Goal: Book appointment/travel/reservation

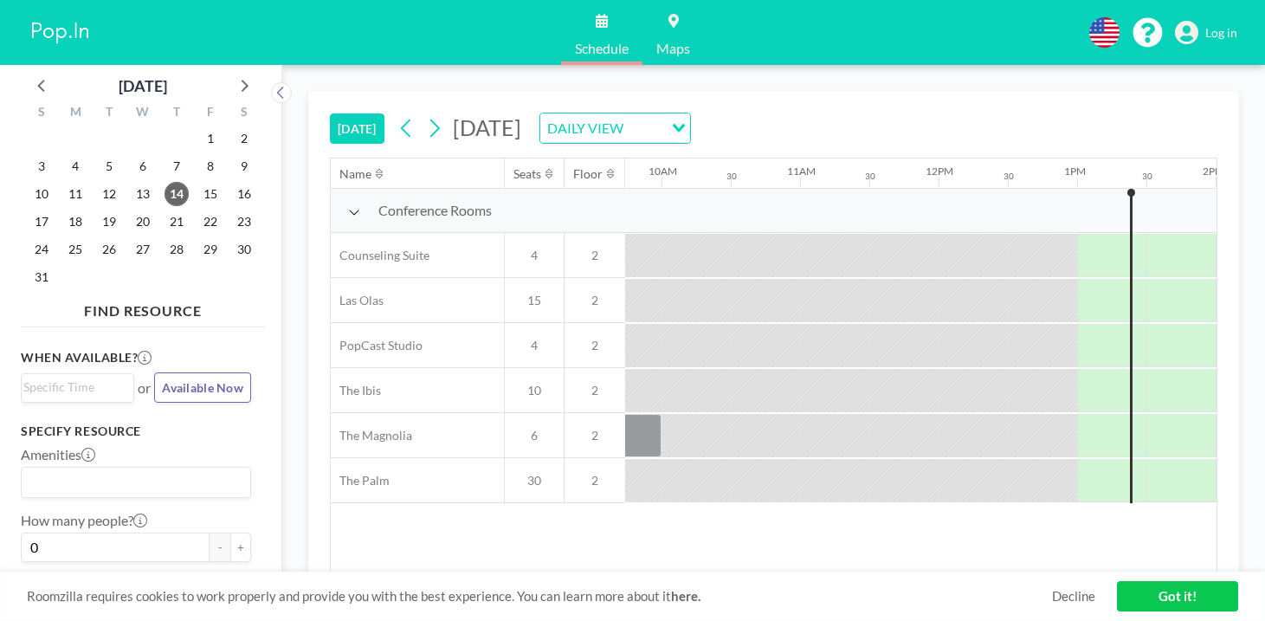
scroll to position [0, 1407]
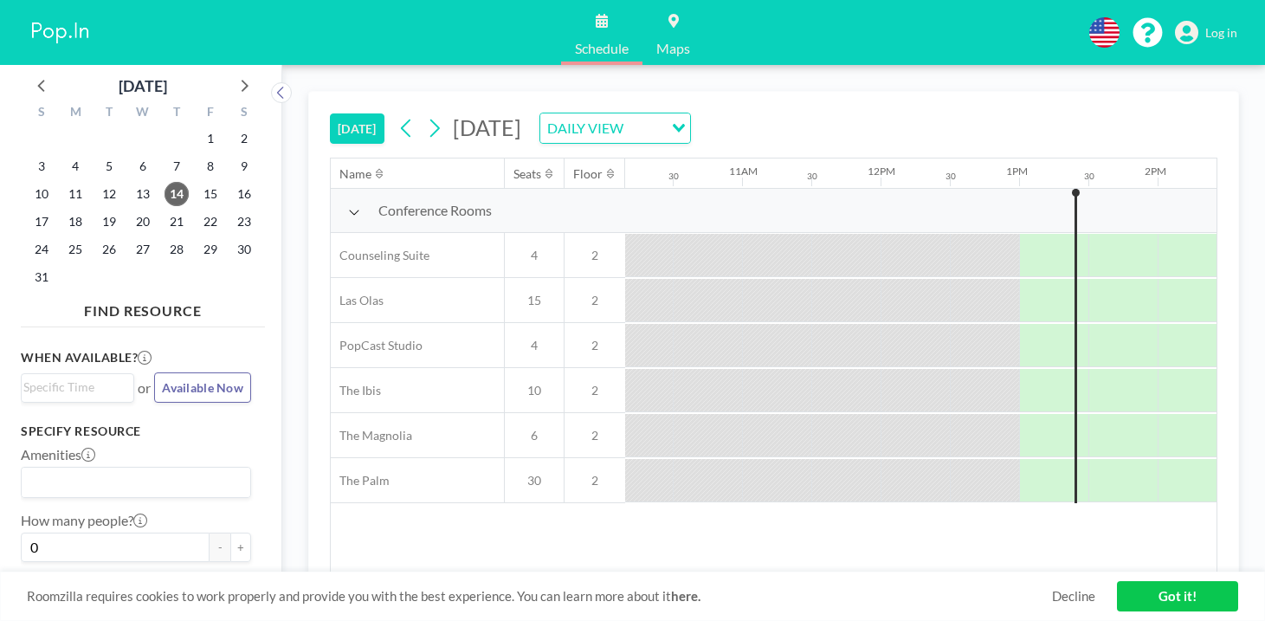
click at [505, 293] on span "15" at bounding box center [534, 301] width 59 height 16
click at [198, 182] on span "15" at bounding box center [210, 194] width 24 height 24
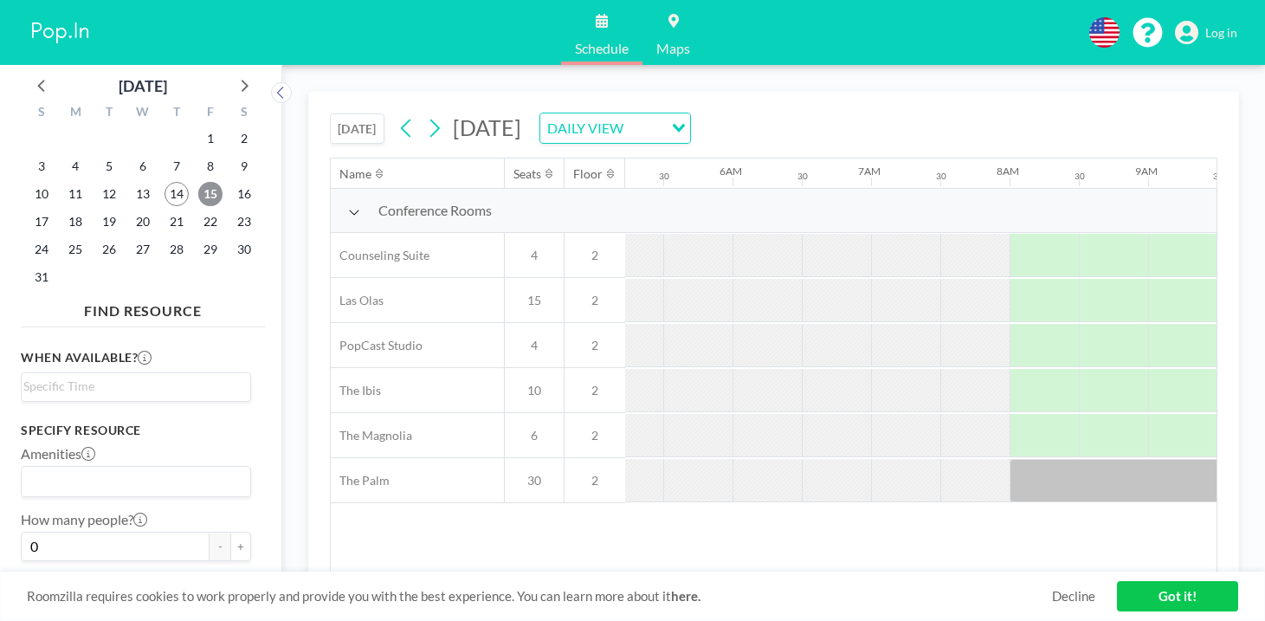
scroll to position [0, 844]
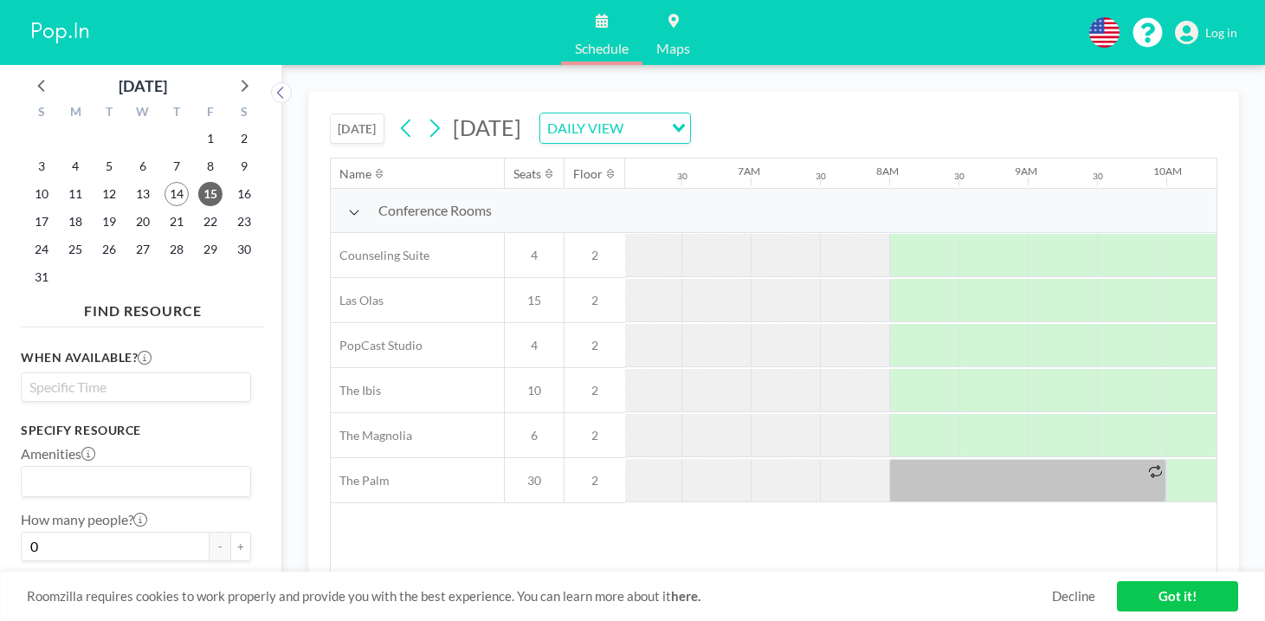
click at [84, 377] on input "Search for option" at bounding box center [131, 387] width 217 height 21
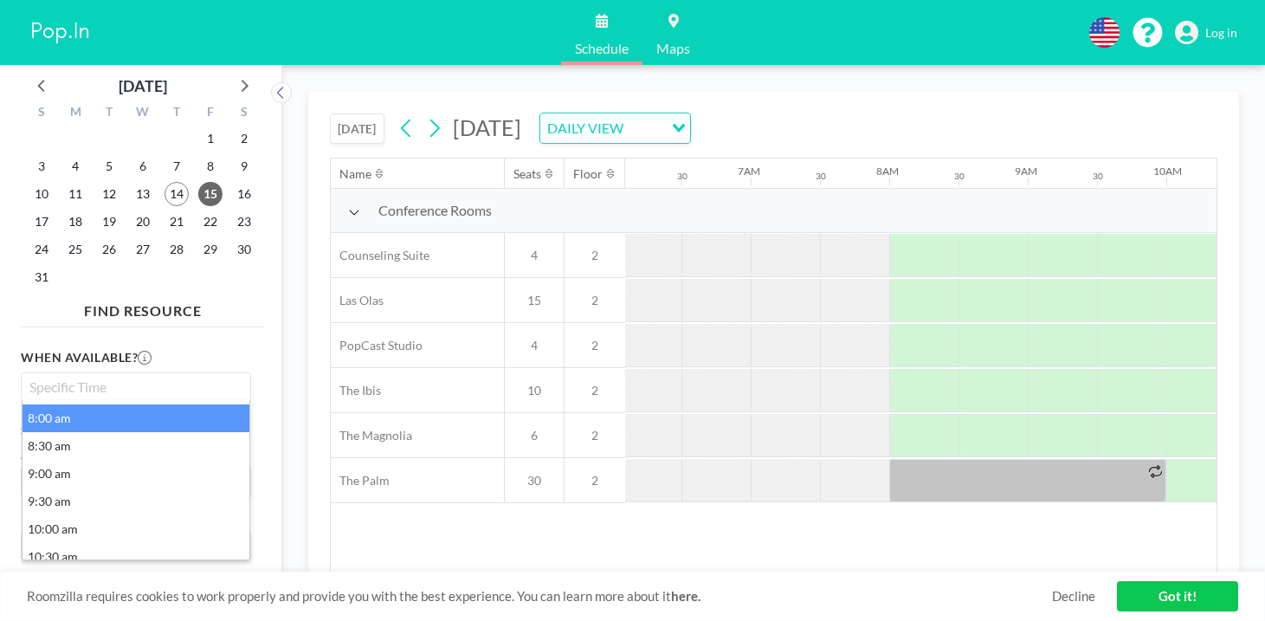
click at [70, 404] on li "8:00 am" at bounding box center [136, 418] width 227 height 28
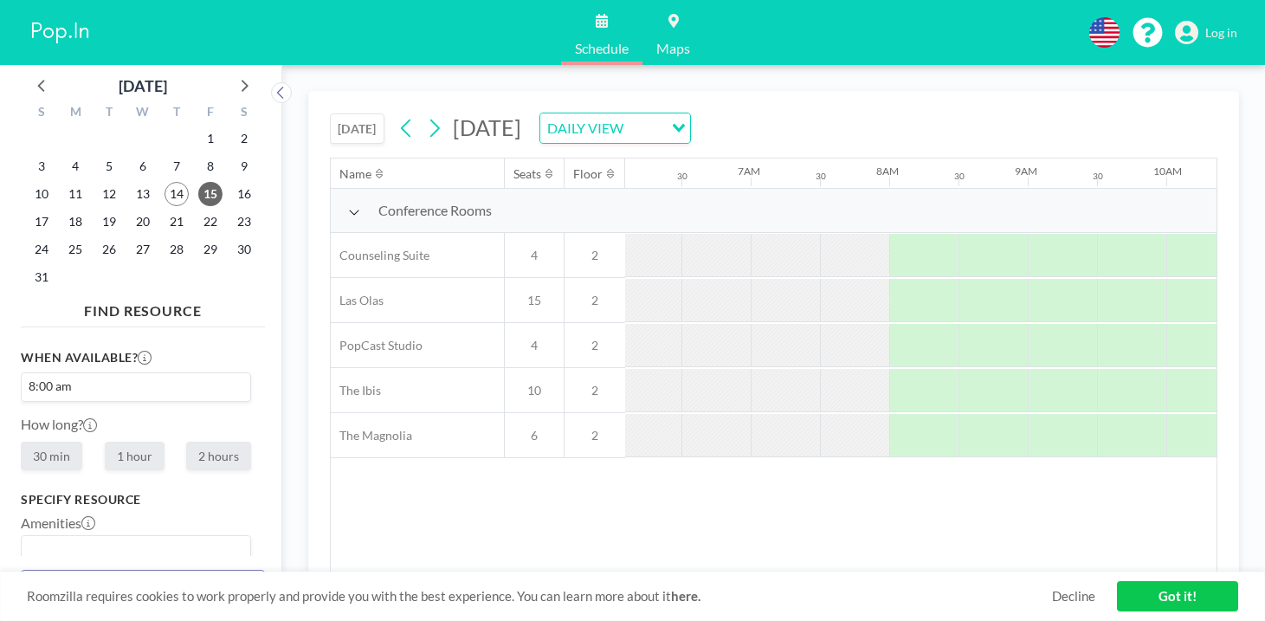
click at [105, 442] on label "1 hour" at bounding box center [135, 456] width 60 height 29
radio input "true"
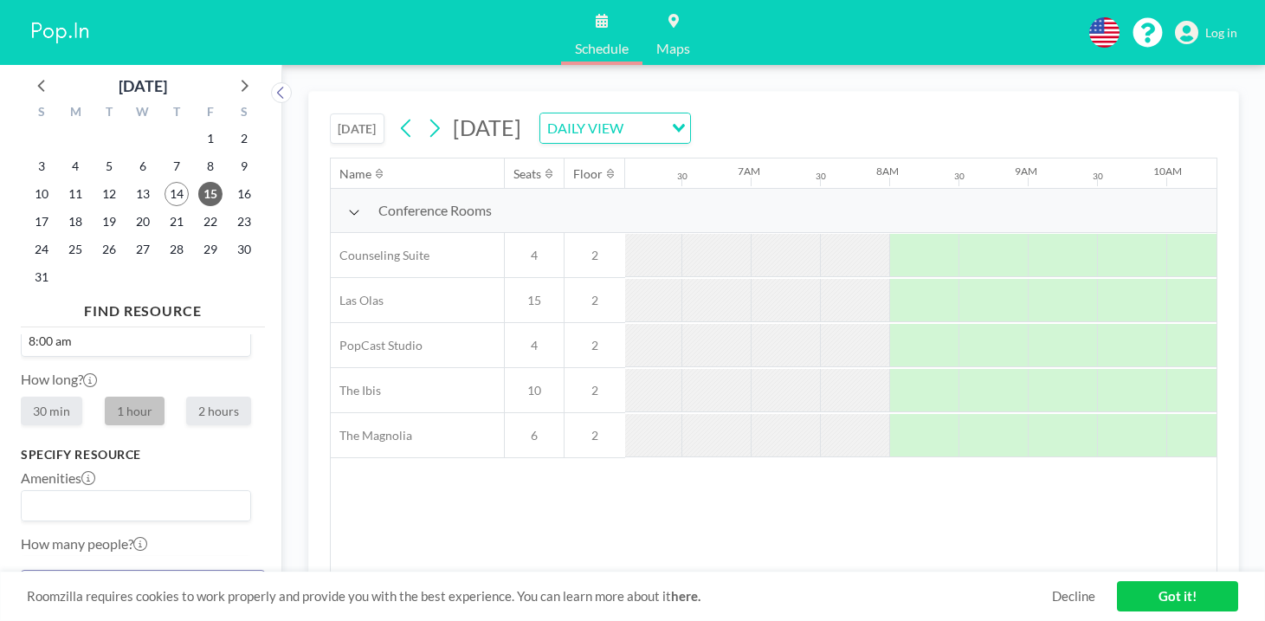
click at [77, 556] on input "0" at bounding box center [115, 570] width 189 height 29
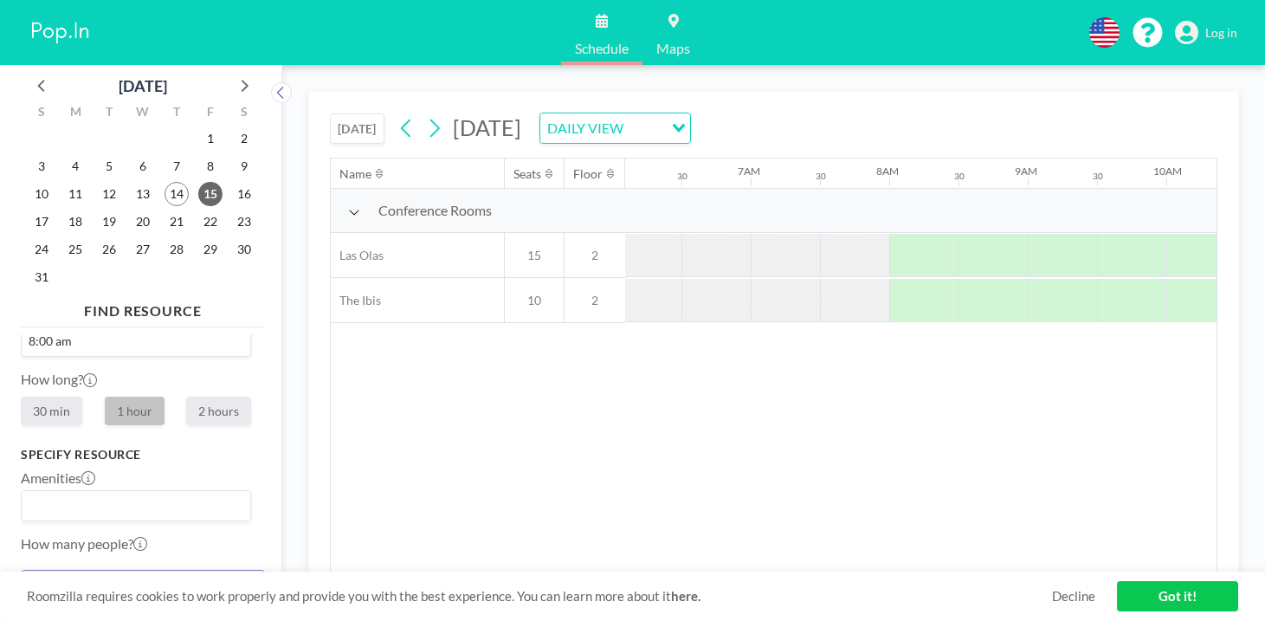
scroll to position [136, 0]
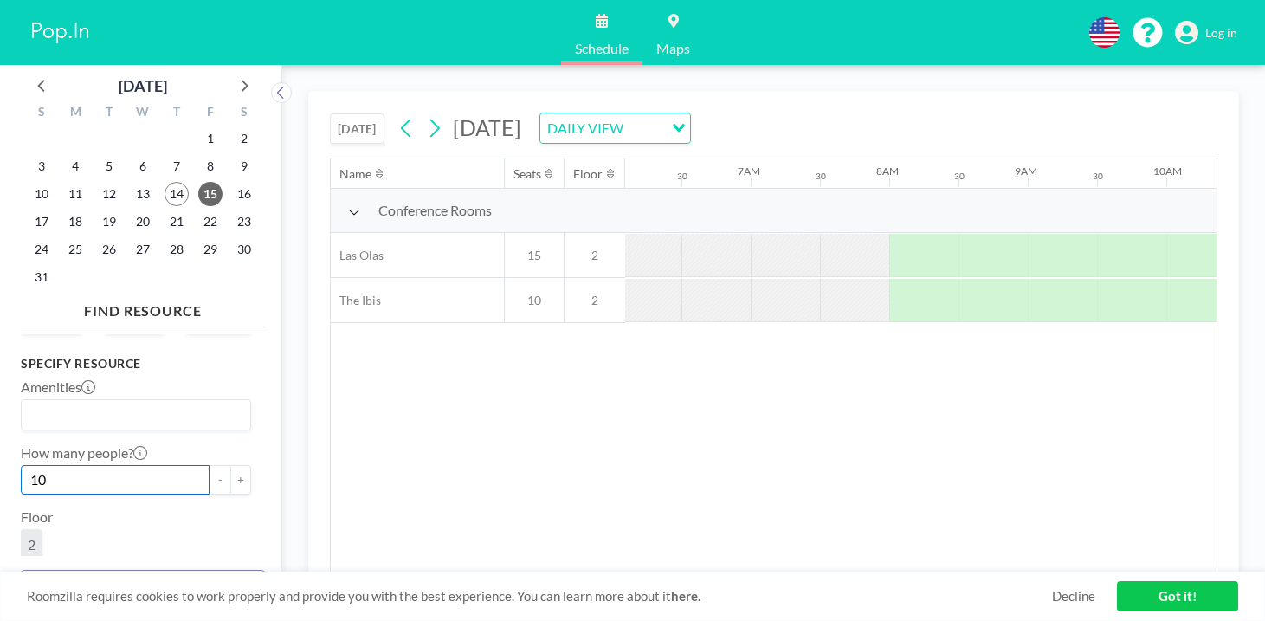
type input "10"
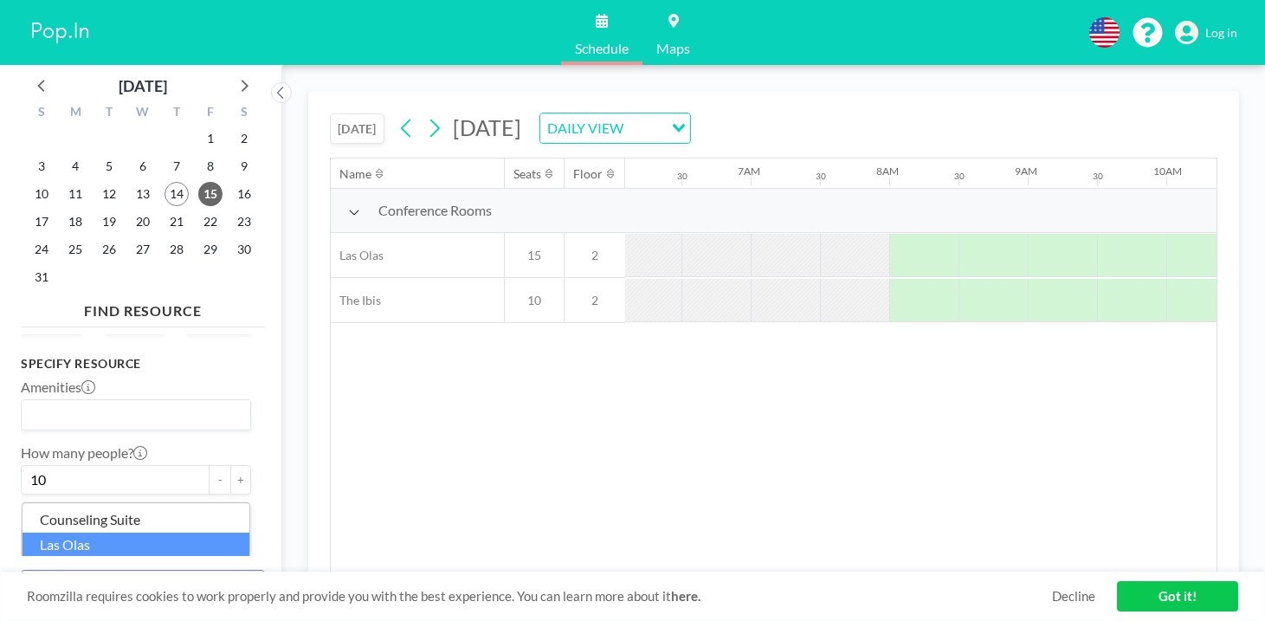
click at [69, 533] on li "Las Olas" at bounding box center [136, 545] width 227 height 25
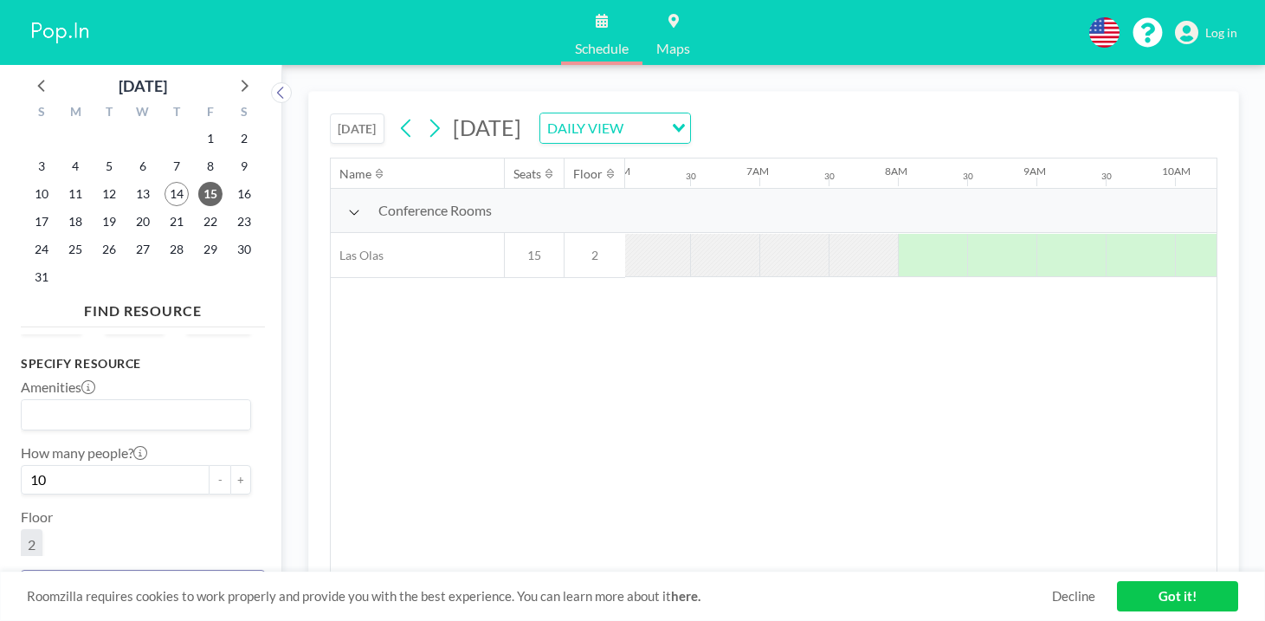
scroll to position [0, 844]
click at [1155, 595] on link "Got it!" at bounding box center [1177, 596] width 121 height 30
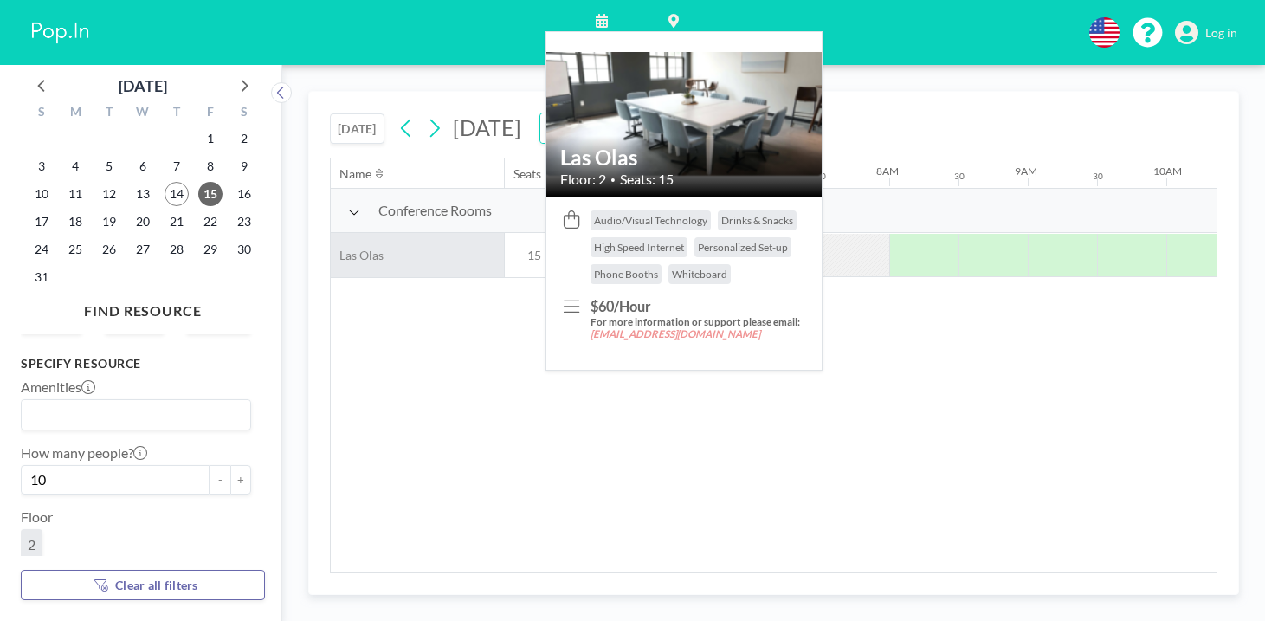
click at [331, 233] on div "Las Olas" at bounding box center [417, 255] width 173 height 44
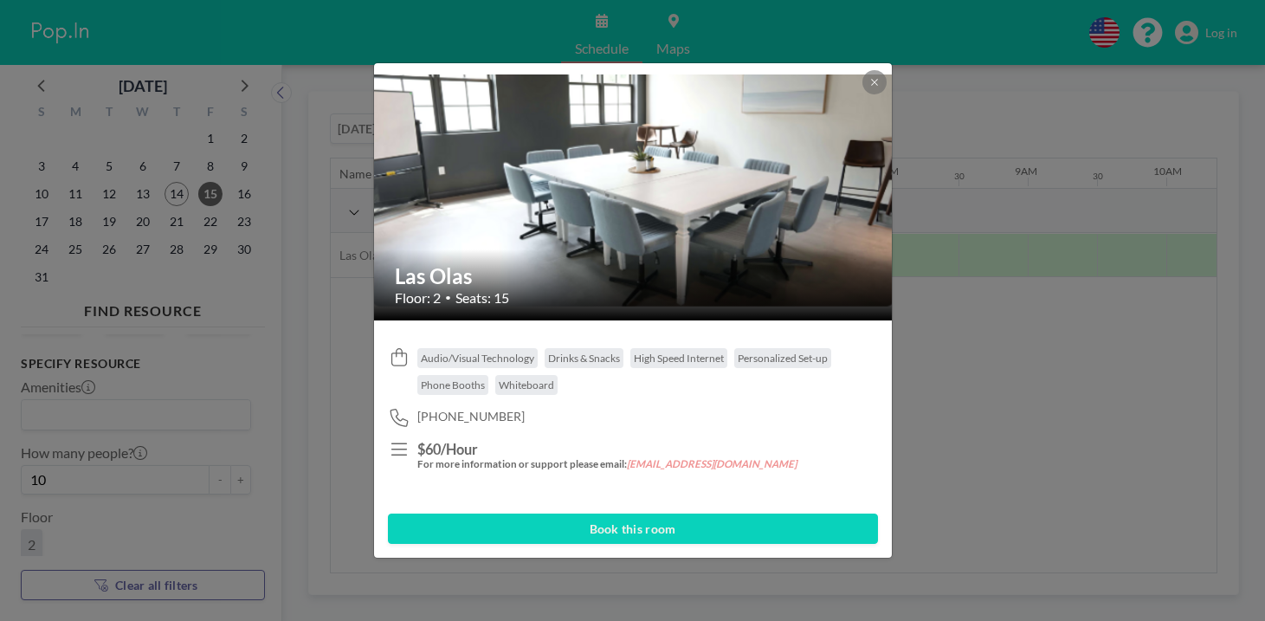
click at [654, 513] on button "Book this room" at bounding box center [633, 528] width 490 height 30
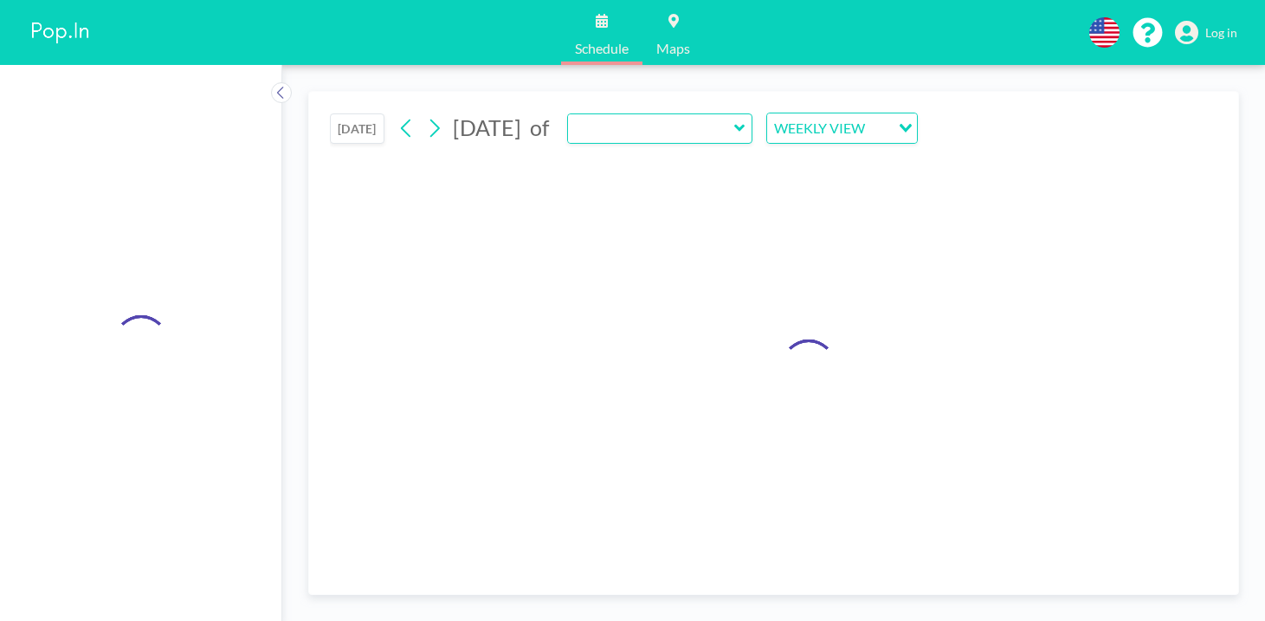
type input "Las Olas"
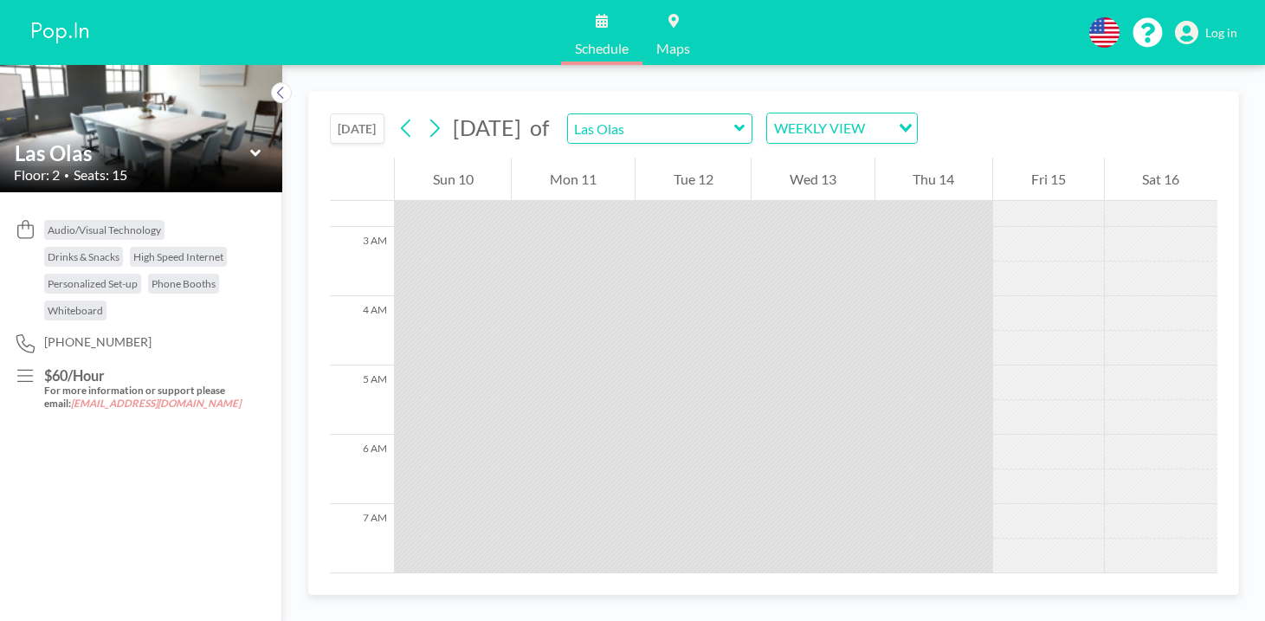
scroll to position [0, 0]
click at [1236, 28] on span "Log in" at bounding box center [1221, 33] width 32 height 16
